Goal: Information Seeking & Learning: Understand process/instructions

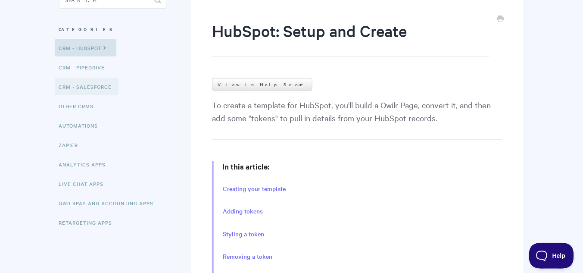
scroll to position [69, 0]
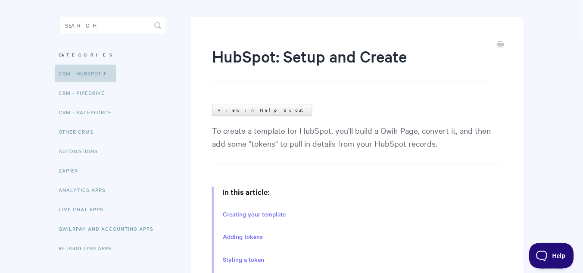
click at [68, 72] on link "CRM - HubSpot" at bounding box center [86, 73] width 62 height 17
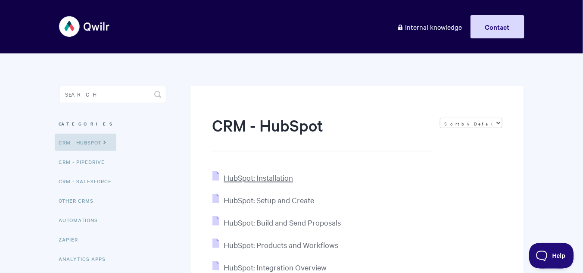
click at [244, 180] on span "HubSpot: Installation" at bounding box center [257, 177] width 69 height 10
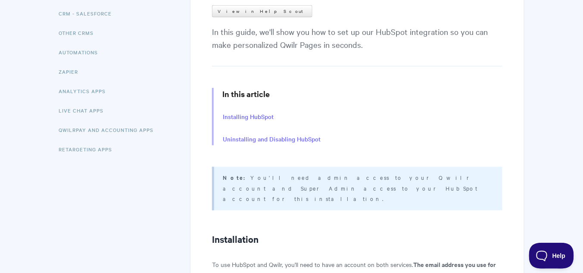
scroll to position [172, 0]
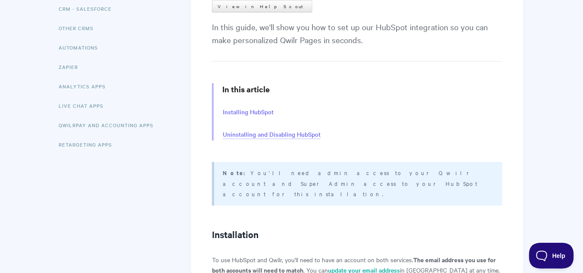
click at [277, 133] on link "Uninstalling and Disabling HubSpot" at bounding box center [272, 134] width 98 height 9
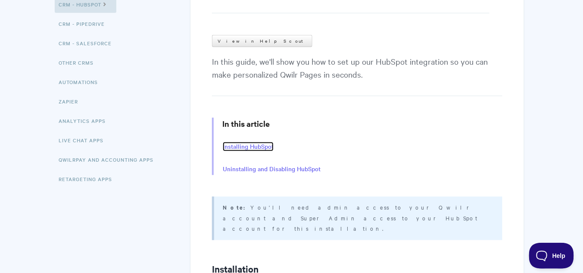
click at [255, 149] on link "Installing HubSpot" at bounding box center [248, 146] width 51 height 9
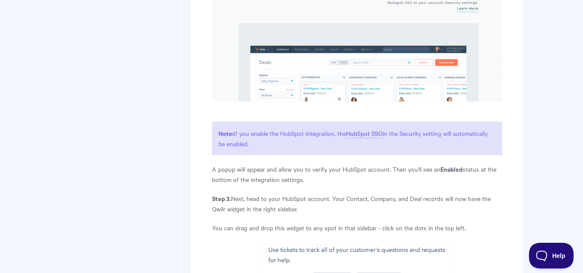
scroll to position [628, 0]
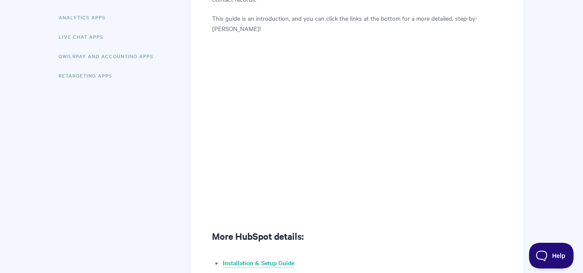
scroll to position [379, 0]
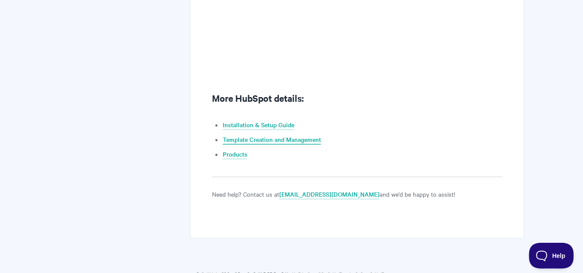
click at [272, 139] on link "Template Creation and Management" at bounding box center [272, 139] width 98 height 9
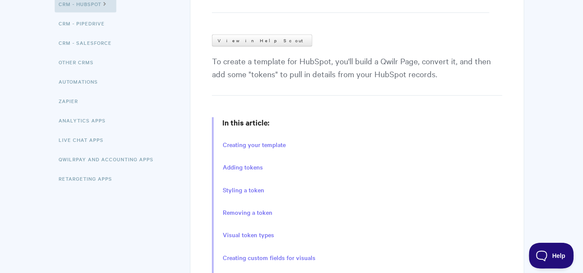
scroll to position [138, 0]
click at [258, 166] on link "Adding tokens" at bounding box center [243, 167] width 40 height 9
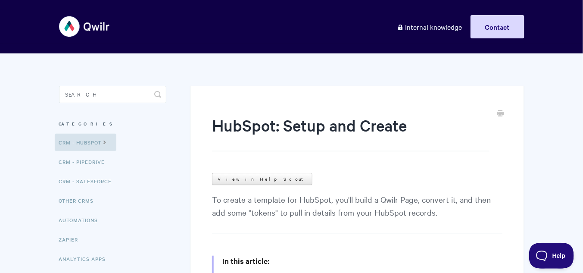
scroll to position [138, 0]
